Goal: Transaction & Acquisition: Purchase product/service

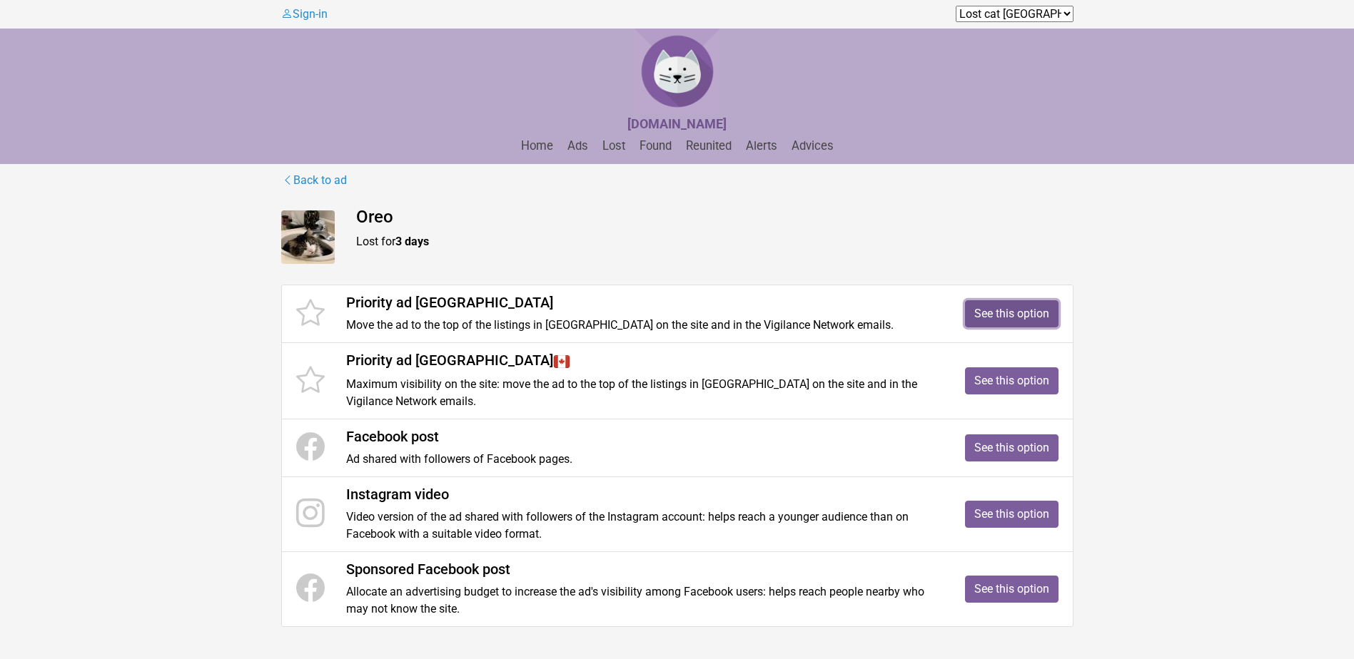
click at [1019, 306] on link "See this option" at bounding box center [1011, 313] width 93 height 27
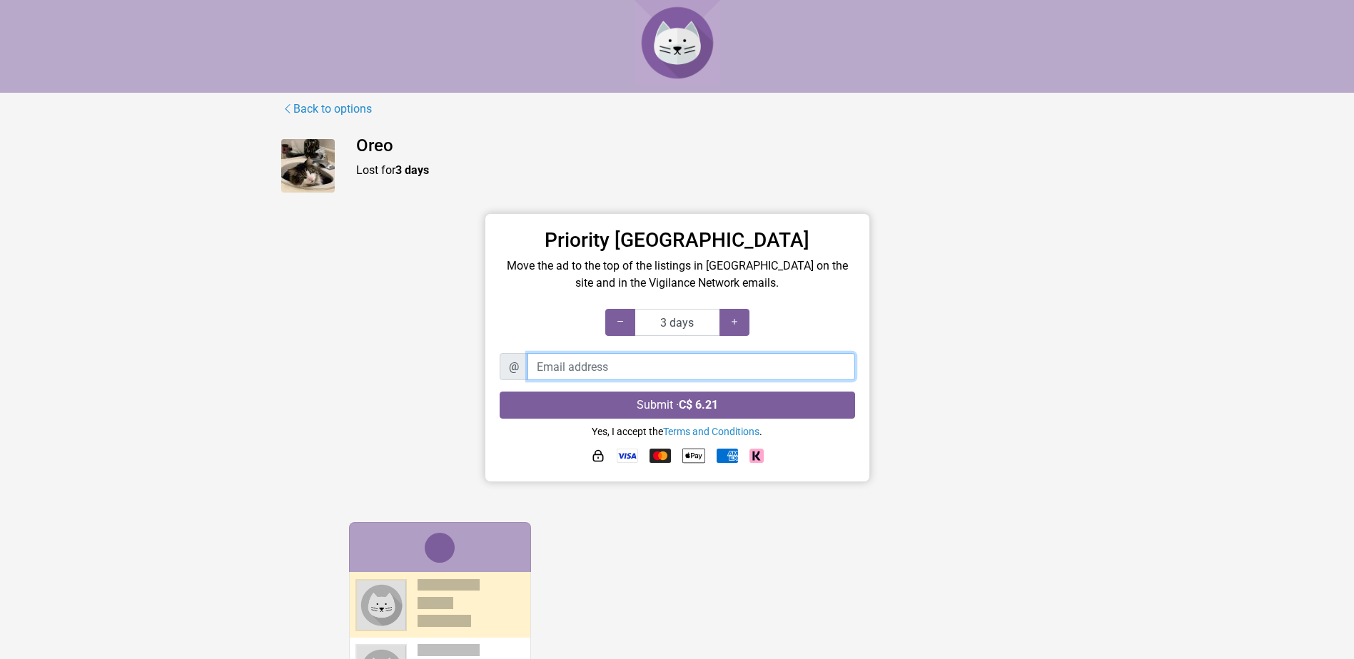
click at [563, 367] on input "Email address" at bounding box center [691, 366] width 328 height 27
type input "dominikpinard@gmail.com"
type input "4 days"
click at [739, 325] on icon at bounding box center [734, 322] width 11 height 14
click at [310, 105] on link "Back to options" at bounding box center [326, 109] width 91 height 19
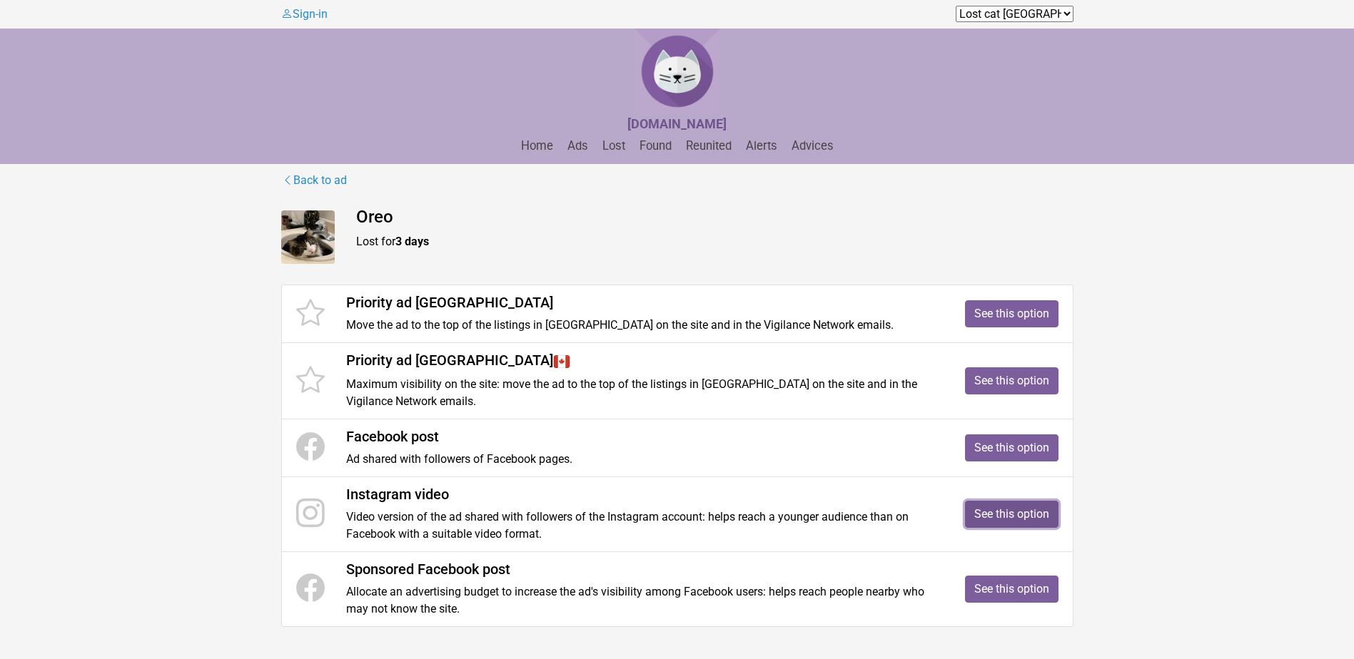
click at [1016, 512] on link "See this option" at bounding box center [1011, 514] width 93 height 27
click at [329, 180] on link "Back to ad" at bounding box center [314, 180] width 66 height 19
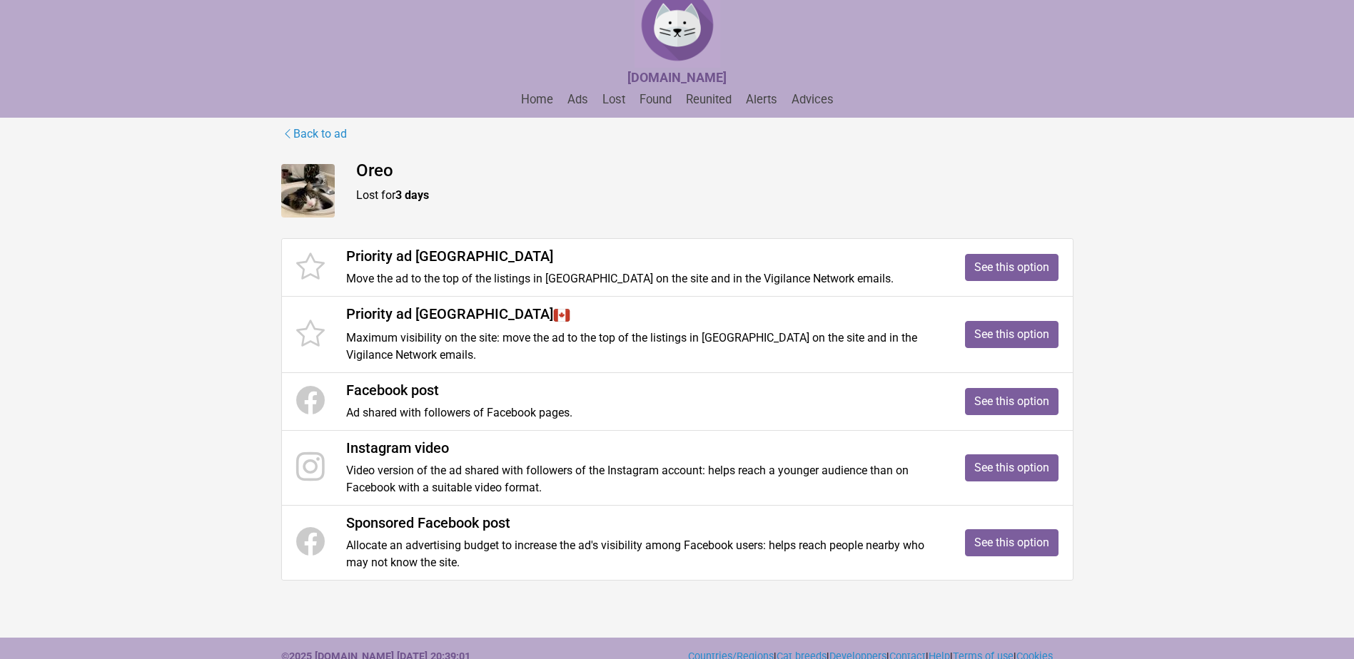
scroll to position [78, 0]
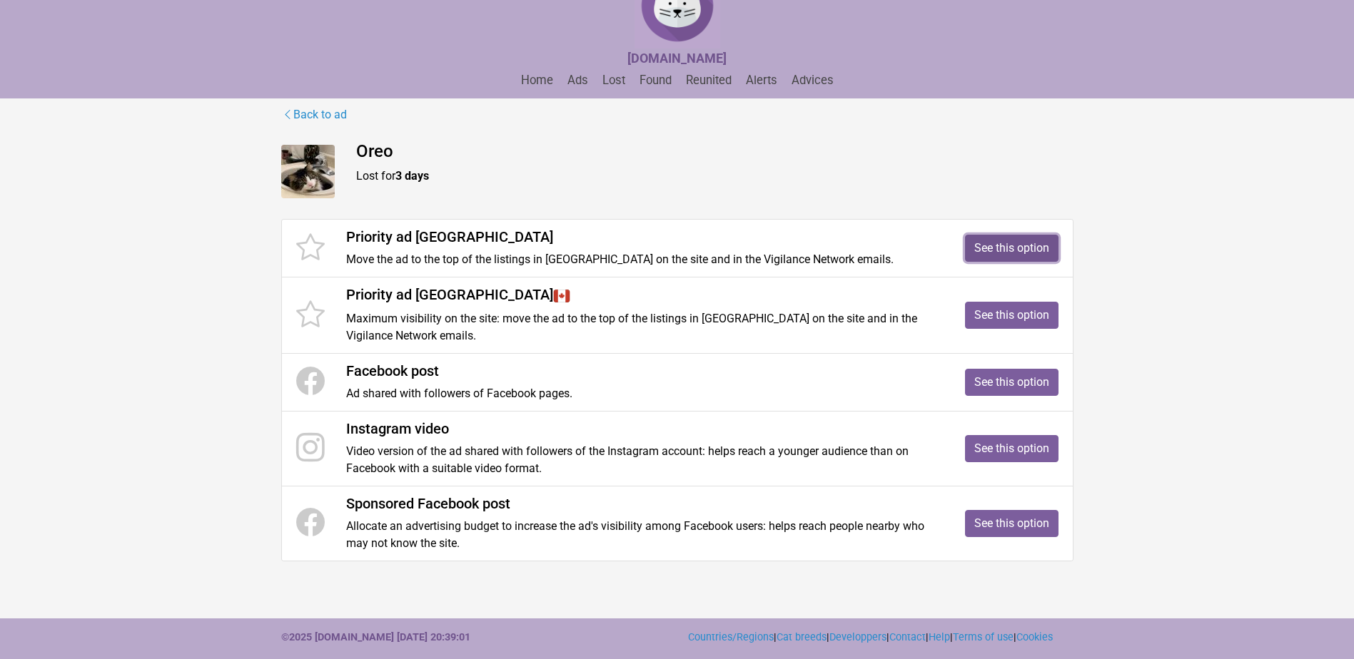
click at [1011, 235] on link "See this option" at bounding box center [1011, 248] width 93 height 27
click at [1007, 302] on link "See this option" at bounding box center [1011, 315] width 93 height 27
click at [181, 216] on main "Back to ad Oreo Lost for 3 days Priority ad Québec Move the ad to the top of th…" at bounding box center [677, 359] width 1354 height 507
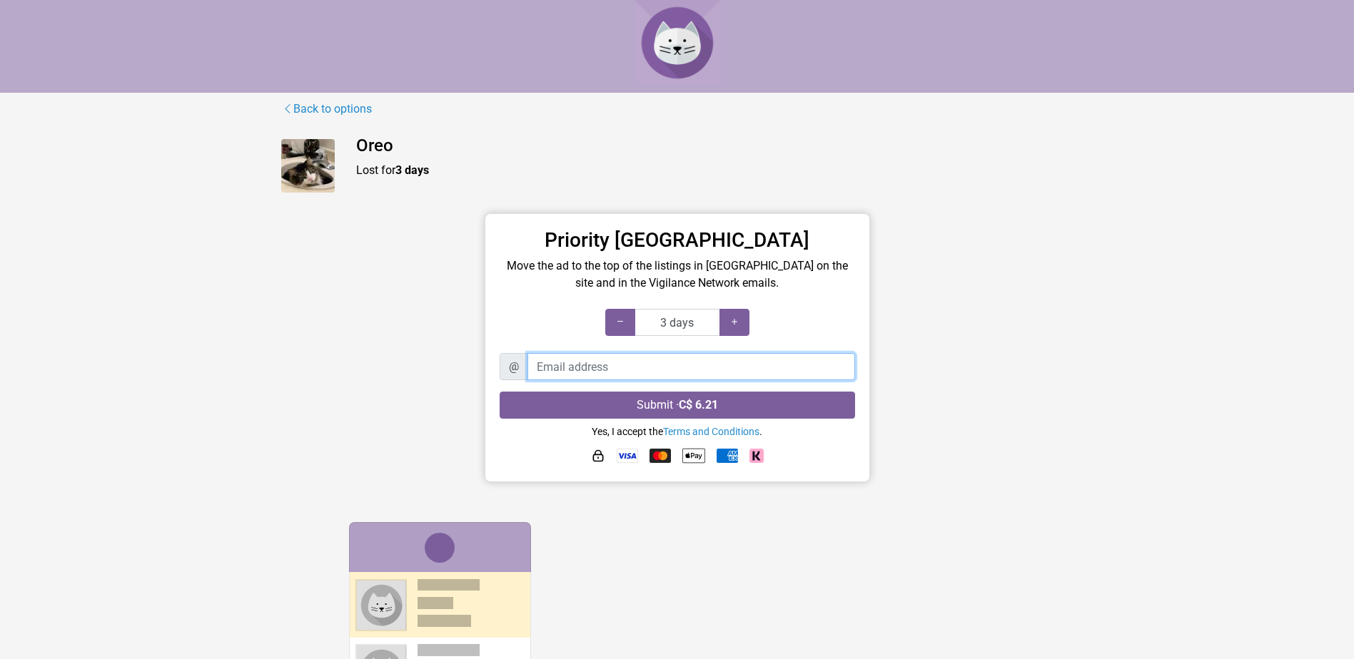
click at [559, 365] on input "Email address" at bounding box center [691, 366] width 328 height 27
type input "dominikpinard@gmail.com"
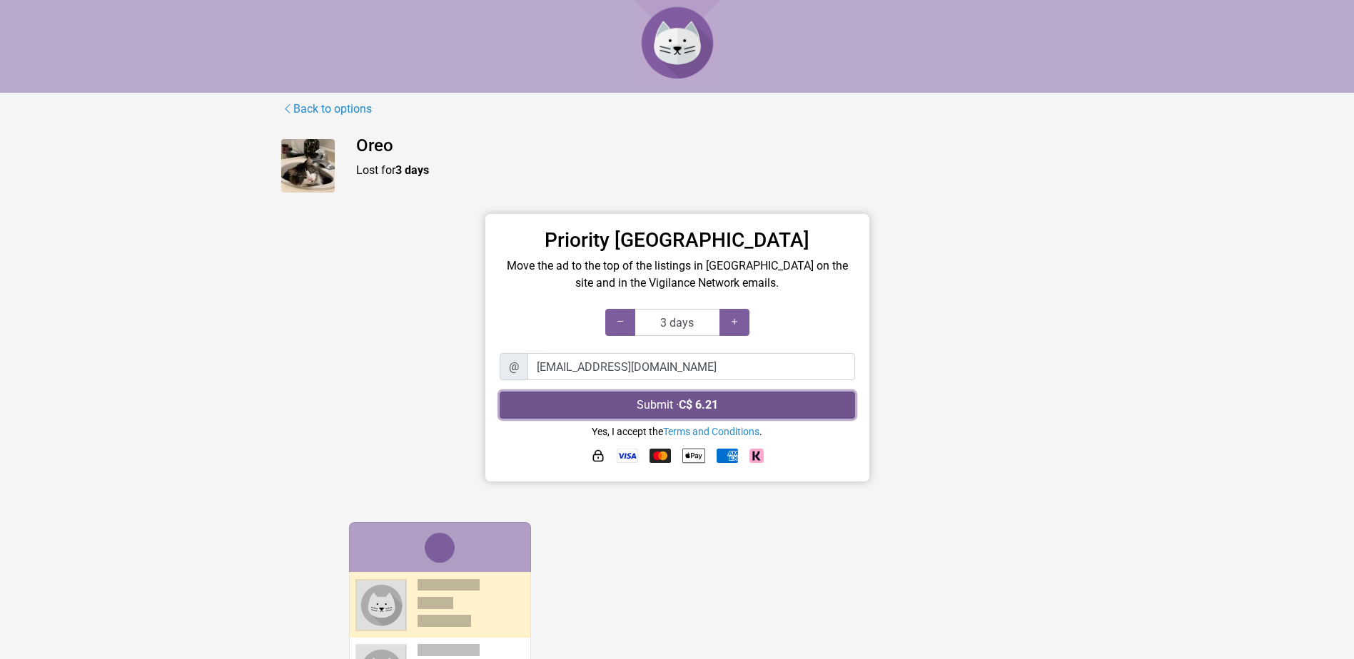
click at [750, 404] on button "Submit · C$ 6.21" at bounding box center [677, 405] width 355 height 27
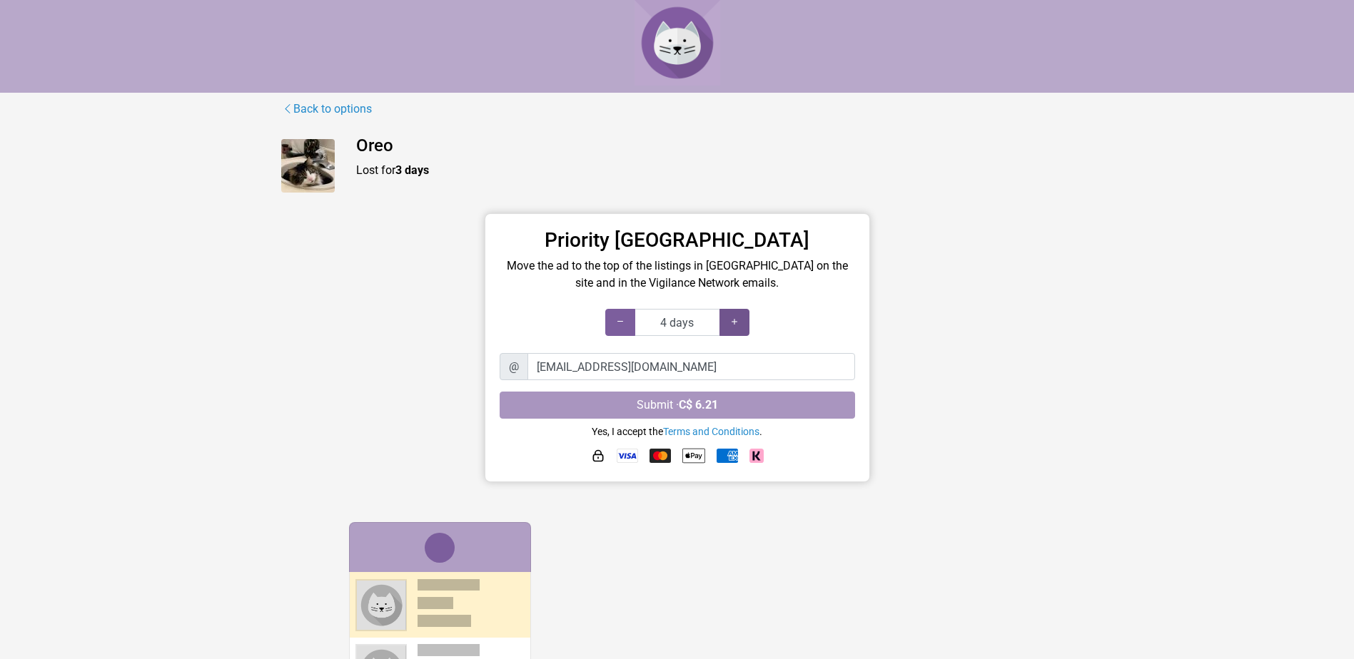
click at [729, 323] on icon at bounding box center [734, 322] width 11 height 14
type input "5 days"
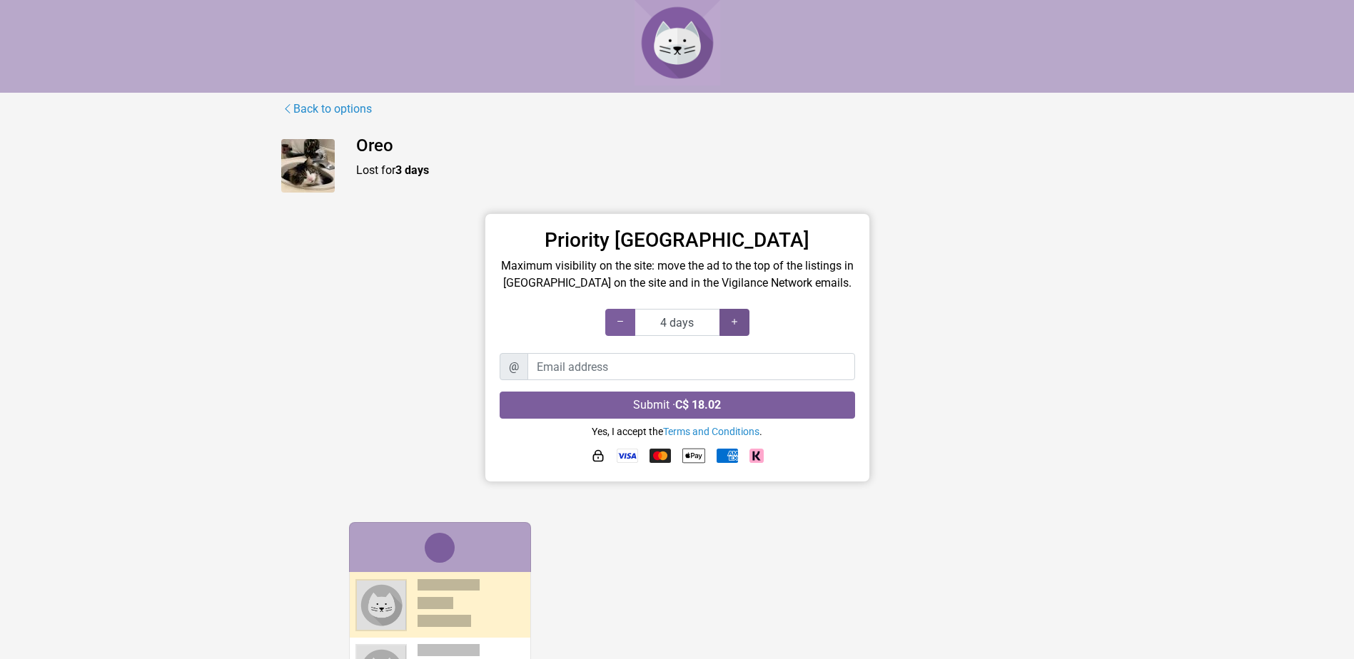
click at [739, 319] on icon at bounding box center [734, 322] width 11 height 14
type input "5 days"
click at [739, 319] on icon at bounding box center [734, 322] width 11 height 14
drag, startPoint x: 524, startPoint y: 146, endPoint x: 503, endPoint y: 76, distance: 73.1
click at [524, 146] on h4 "Oreo" at bounding box center [714, 146] width 717 height 21
